Goal: Obtain resource: Download file/media

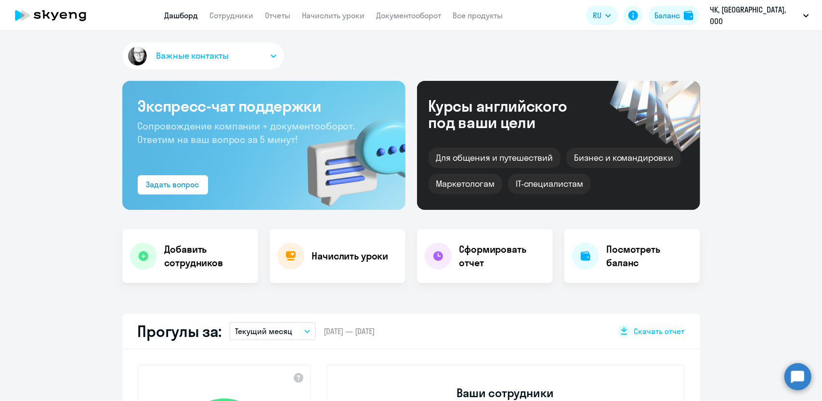
click at [292, 24] on app-header "Дашборд Сотрудники Отчеты Начислить уроки Документооборот Все продукты Дашборд …" at bounding box center [411, 15] width 822 height 31
click at [291, 17] on link "Отчеты" at bounding box center [278, 16] width 26 height 10
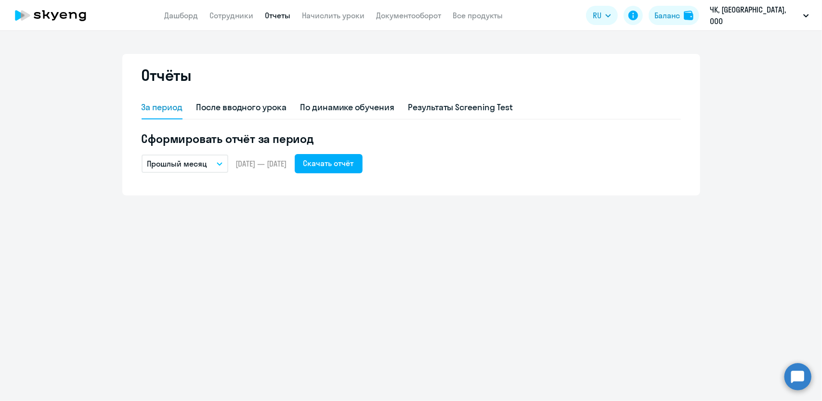
click at [423, 21] on app-menu-item-link "Документооборот" at bounding box center [409, 16] width 65 height 12
click at [430, 8] on app-header "Дашборд Сотрудники Отчеты Начислить уроки Документооборот Все продукты Дашборд …" at bounding box center [411, 15] width 822 height 31
click at [428, 16] on link "Документооборот" at bounding box center [409, 16] width 65 height 10
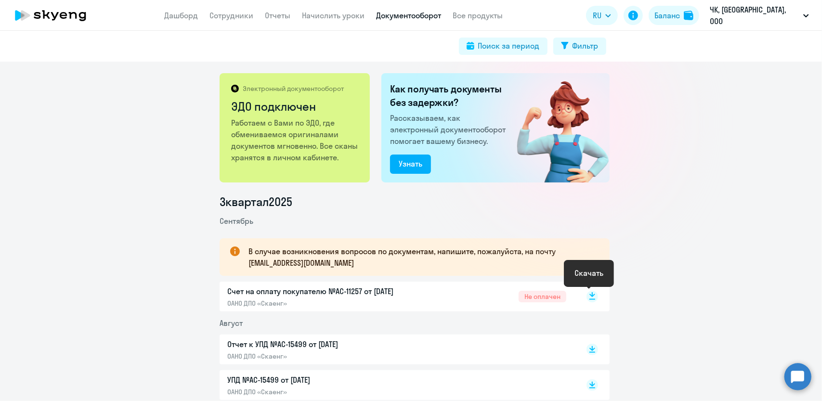
click at [589, 297] on rect at bounding box center [592, 297] width 12 height 12
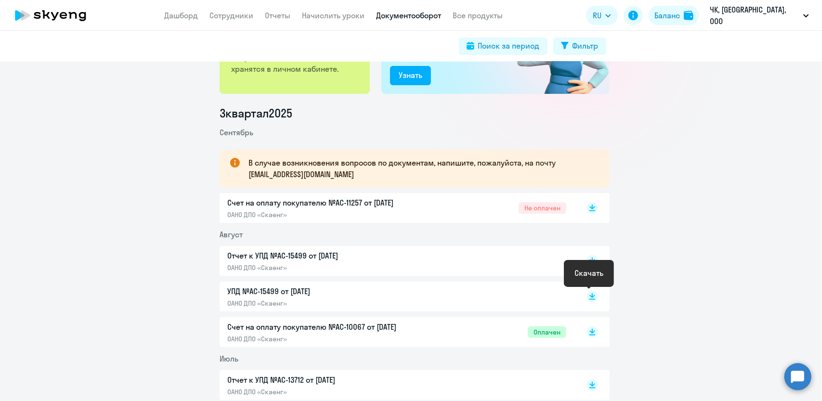
scroll to position [144, 0]
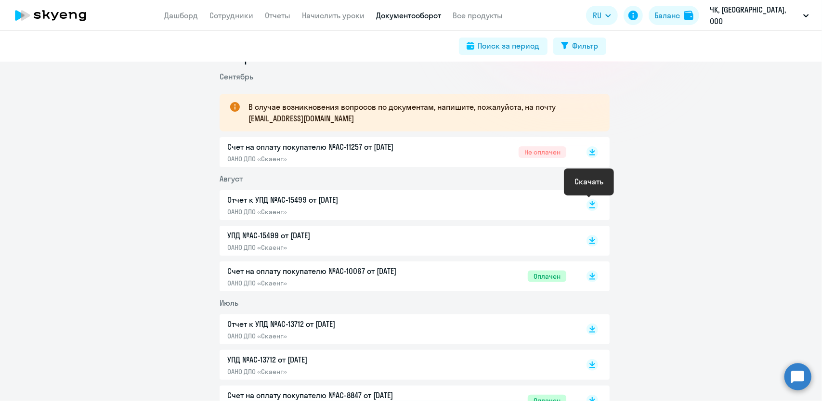
click at [590, 206] on rect at bounding box center [592, 205] width 12 height 12
click at [592, 239] on rect at bounding box center [592, 241] width 12 height 12
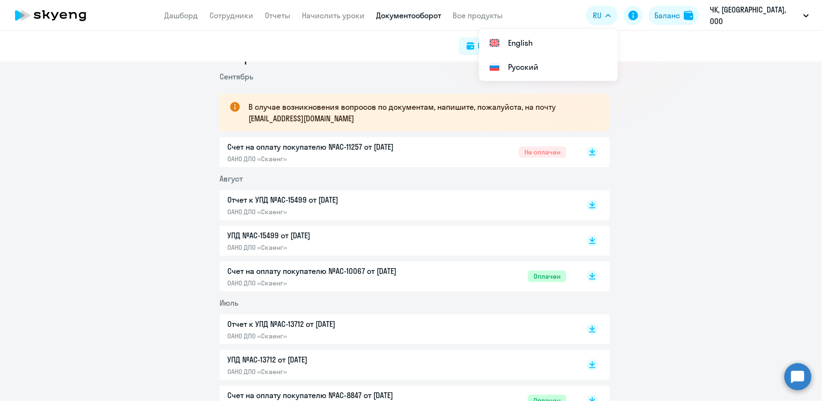
click at [181, 6] on app-header "Дашборд Сотрудники Отчеты Начислить уроки Документооборот Все продукты Дашборд …" at bounding box center [411, 15] width 822 height 31
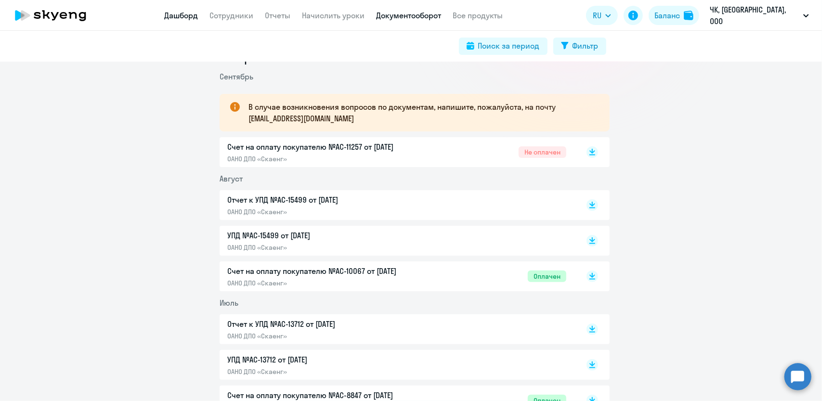
click at [186, 12] on link "Дашборд" at bounding box center [182, 16] width 34 height 10
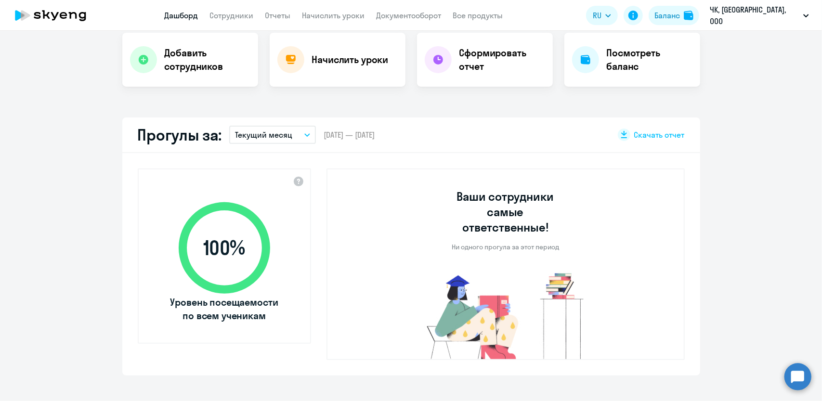
scroll to position [144, 0]
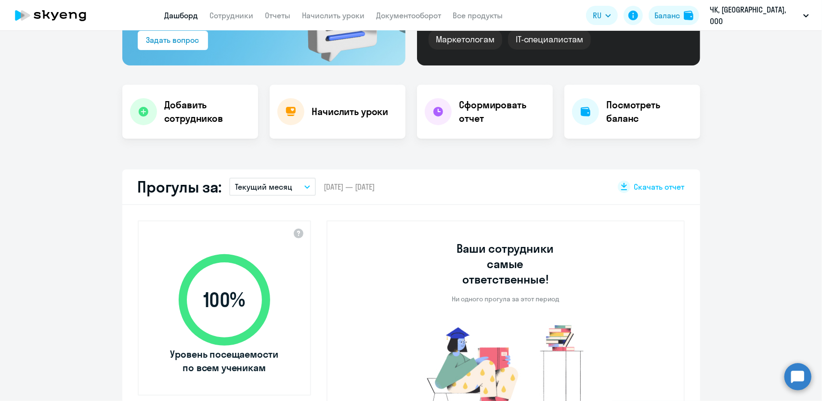
click at [263, 185] on p "Текущий месяц" at bounding box center [263, 187] width 57 height 12
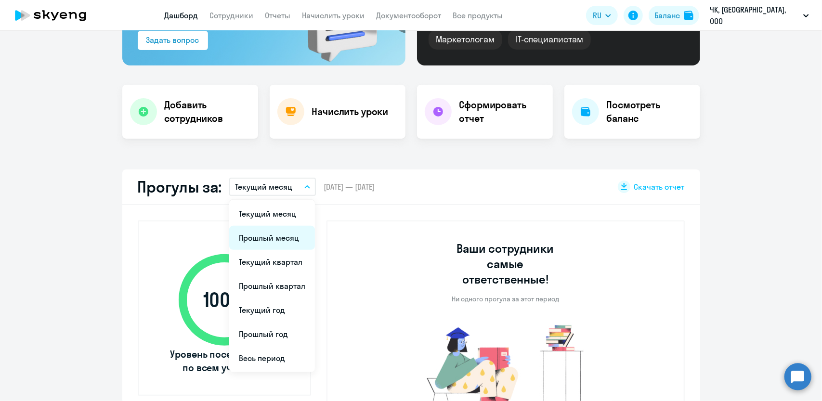
click at [263, 236] on li "Прошлый месяц" at bounding box center [272, 238] width 86 height 24
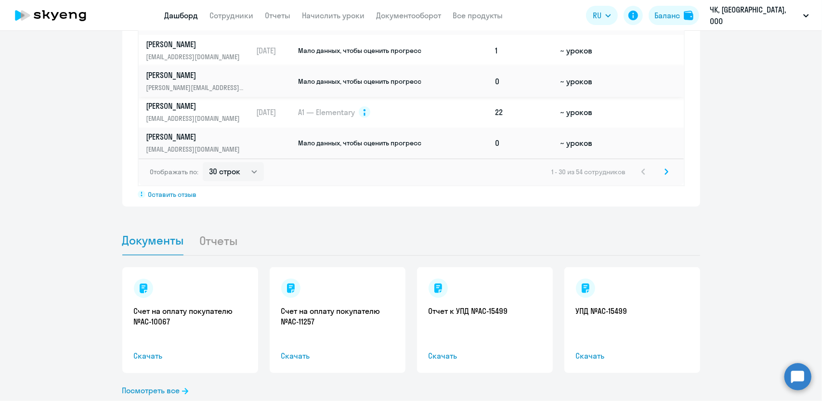
scroll to position [794, 0]
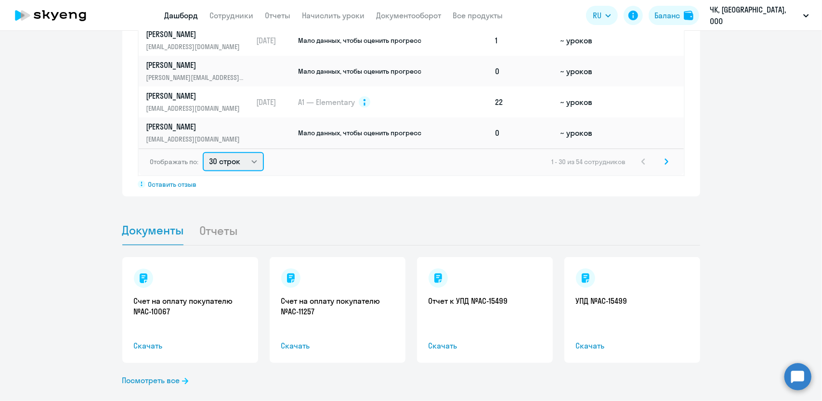
click at [225, 152] on select "30 строк 50 строк 100 строк" at bounding box center [233, 161] width 61 height 19
select select "100"
click at [203, 152] on select "30 строк 50 строк 100 строк" at bounding box center [233, 161] width 61 height 19
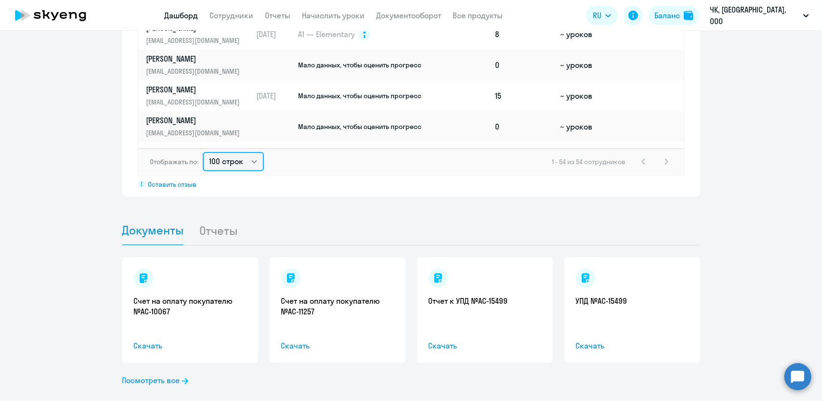
scroll to position [1202, 0]
